Goal: Navigation & Orientation: Find specific page/section

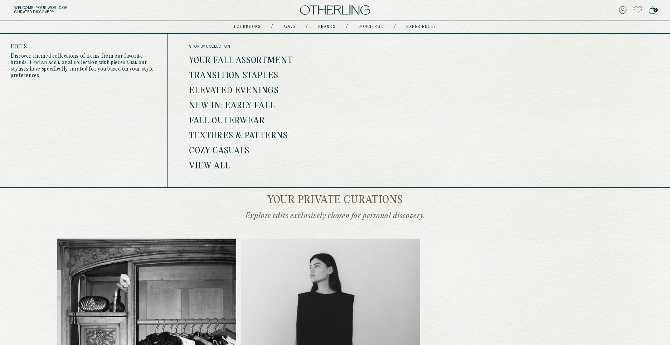
click at [220, 166] on link "View all" at bounding box center [209, 166] width 41 height 9
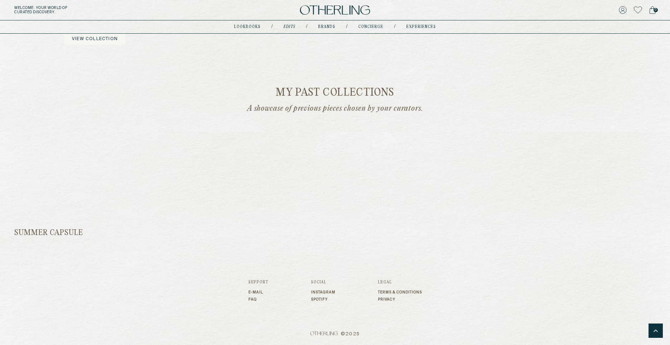
scroll to position [1131, 0]
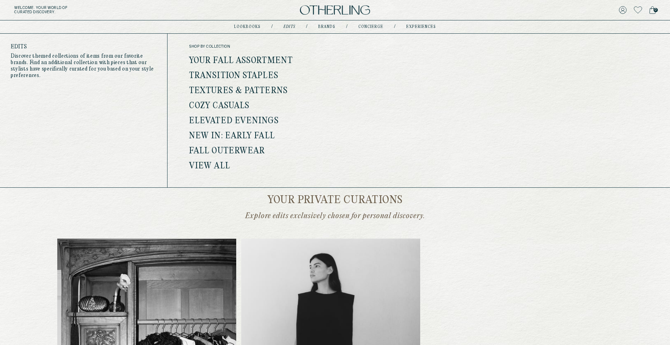
click at [212, 164] on link "View all" at bounding box center [209, 166] width 41 height 9
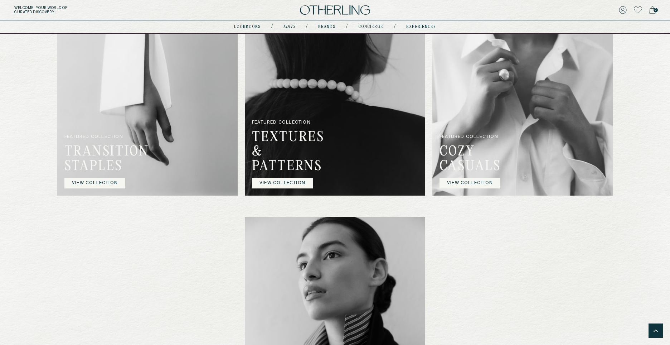
scroll to position [861, 0]
